Goal: Information Seeking & Learning: Check status

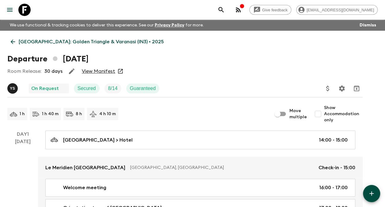
scroll to position [12, 0]
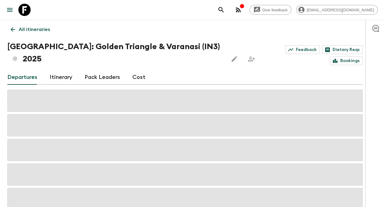
click at [135, 70] on link "Cost" at bounding box center [138, 77] width 13 height 15
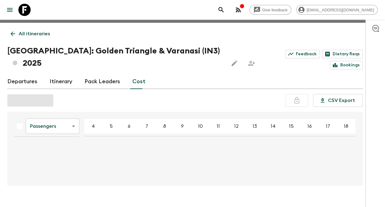
scroll to position [11, 0]
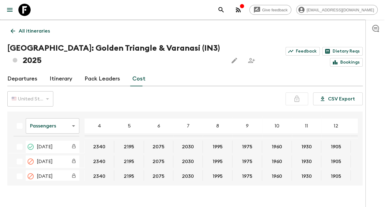
click at [74, 115] on body "Give feedback [EMAIL_ADDRESS][DOMAIN_NAME] We use functional & tracking cookies…" at bounding box center [192, 104] width 385 height 230
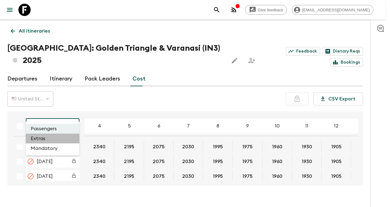
click at [39, 139] on li "Extras" at bounding box center [53, 138] width 54 height 10
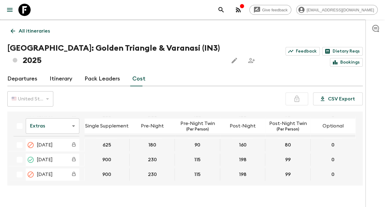
scroll to position [162, 0]
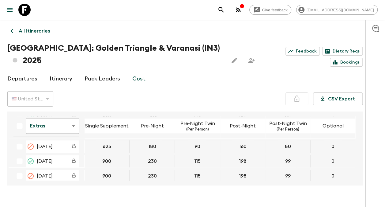
click at [10, 31] on icon at bounding box center [13, 31] width 7 height 7
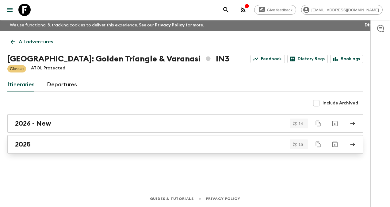
click at [28, 145] on h2 "2025" at bounding box center [23, 144] width 16 height 8
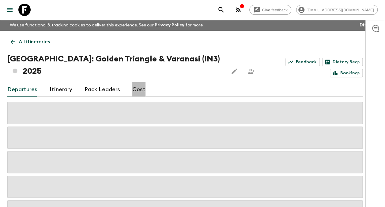
click at [136, 82] on link "Cost" at bounding box center [138, 89] width 13 height 15
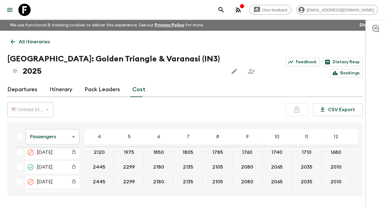
scroll to position [169, 0]
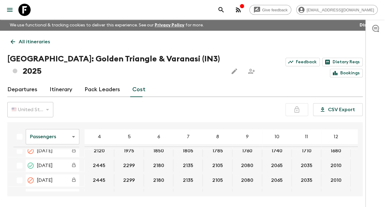
click at [137, 178] on div "Passengers passengersCost ​ 4 5 6 7 8 9 10 11 12 13 14 15 16 17 18 [DATE] 2340 …" at bounding box center [185, 159] width 356 height 74
click at [17, 43] on link "All itineraries" at bounding box center [30, 42] width 46 height 12
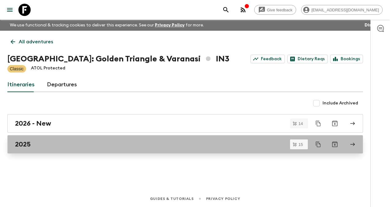
click at [22, 144] on h2 "2025" at bounding box center [23, 144] width 16 height 8
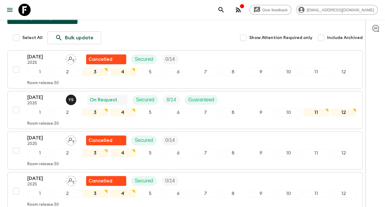
scroll to position [92, 0]
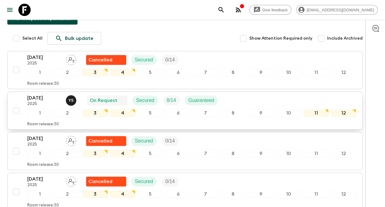
click at [45, 94] on p "[DATE]" at bounding box center [44, 97] width 34 height 7
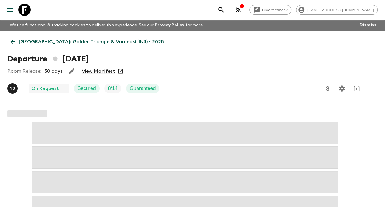
click at [98, 72] on link "View Manifest" at bounding box center [98, 71] width 33 height 6
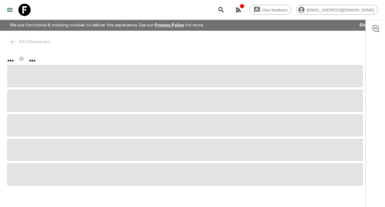
scroll to position [12, 0]
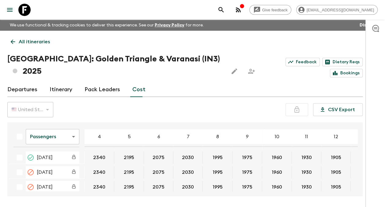
click at [11, 42] on icon at bounding box center [13, 41] width 7 height 7
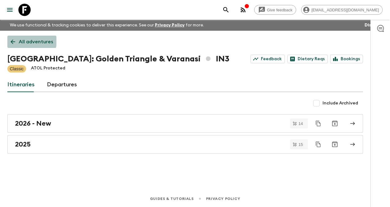
click at [17, 40] on link "All adventures" at bounding box center [31, 42] width 49 height 12
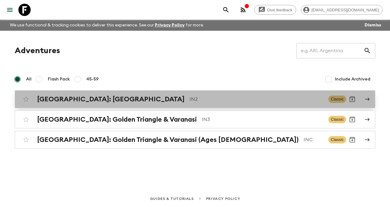
click at [82, 99] on h2 "[GEOGRAPHIC_DATA]: [GEOGRAPHIC_DATA]" at bounding box center [110, 99] width 147 height 8
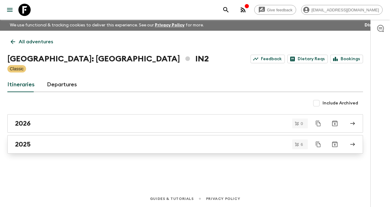
click at [29, 141] on h2 "2025" at bounding box center [23, 144] width 16 height 8
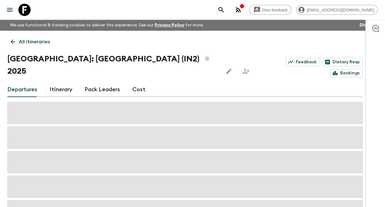
click at [139, 82] on link "Cost" at bounding box center [138, 89] width 13 height 15
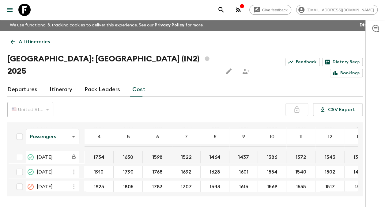
scroll to position [44, 0]
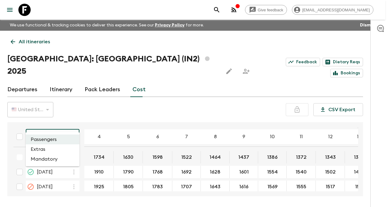
click at [74, 126] on body "Give feedback [EMAIL_ADDRESS][DOMAIN_NAME] We use functional & tracking cookies…" at bounding box center [195, 115] width 390 height 230
click at [42, 149] on li "Extras" at bounding box center [53, 149] width 54 height 10
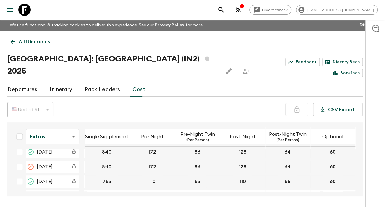
scroll to position [61, 0]
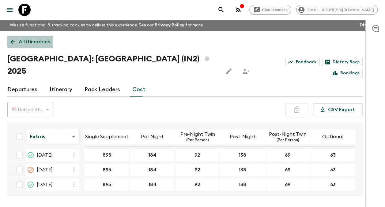
click at [24, 42] on p "All itineraries" at bounding box center [34, 41] width 31 height 7
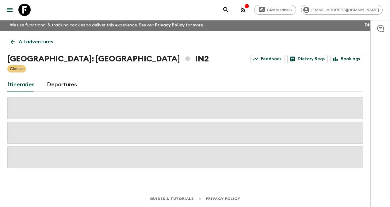
click at [27, 38] on link "All adventures" at bounding box center [31, 42] width 49 height 12
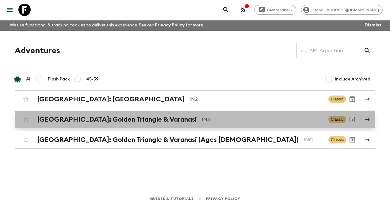
click at [112, 119] on h2 "[GEOGRAPHIC_DATA]: Golden Triangle & Varanasi" at bounding box center [117, 119] width 160 height 8
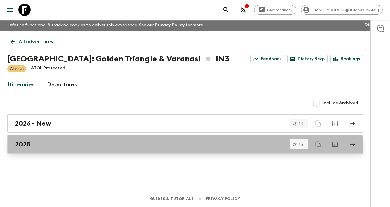
click at [25, 144] on h2 "2025" at bounding box center [23, 144] width 16 height 8
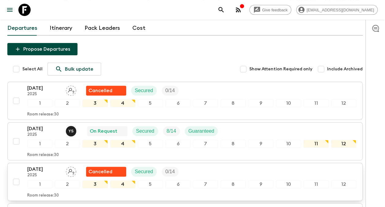
scroll to position [61, 0]
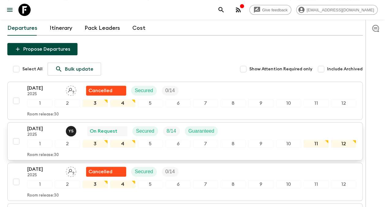
click at [38, 125] on p "[DATE]" at bounding box center [44, 128] width 34 height 7
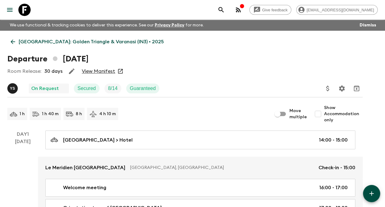
click at [99, 71] on link "View Manifest" at bounding box center [98, 71] width 33 height 6
